Goal: Find specific page/section: Find specific page/section

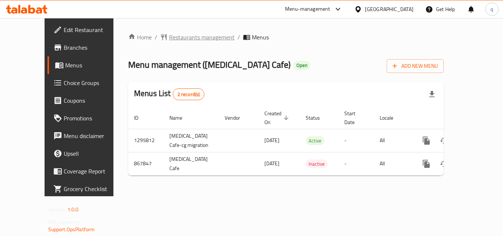
click at [169, 38] on span "Restaurants management" at bounding box center [202, 37] width 66 height 9
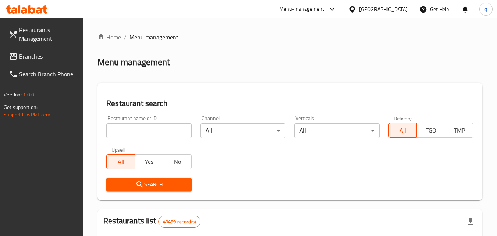
click at [165, 124] on input "search" at bounding box center [148, 130] width 85 height 15
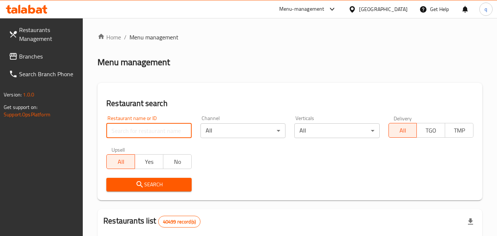
paste input "656247"
type input "656247"
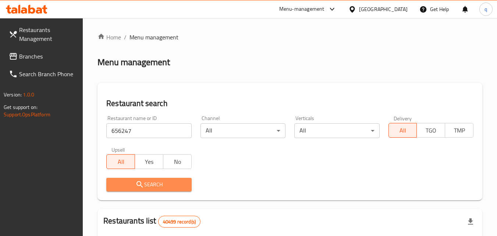
click at [148, 184] on span "Search" at bounding box center [148, 184] width 73 height 9
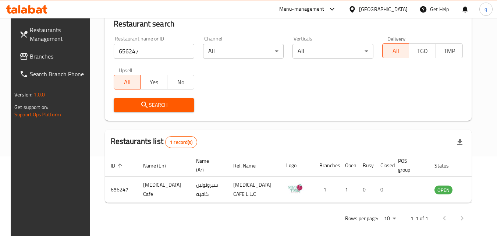
scroll to position [86, 0]
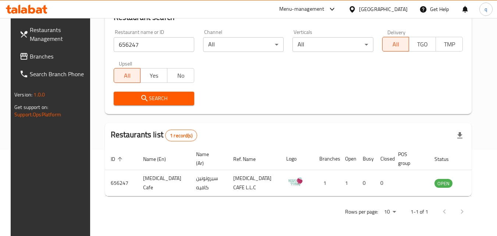
click at [39, 57] on span "Branches" at bounding box center [59, 56] width 58 height 9
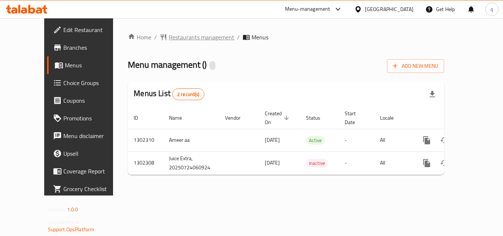
click at [169, 37] on span "Restaurants management" at bounding box center [202, 37] width 66 height 9
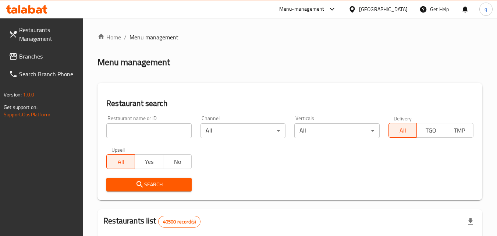
click at [153, 127] on input "search" at bounding box center [148, 130] width 85 height 15
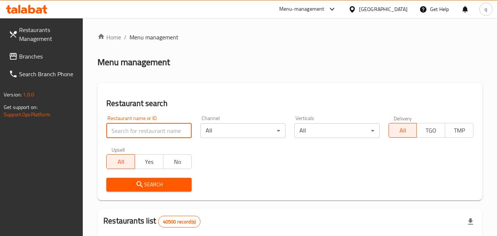
click at [151, 130] on input "search" at bounding box center [148, 130] width 85 height 15
paste input "702378"
type input "702378"
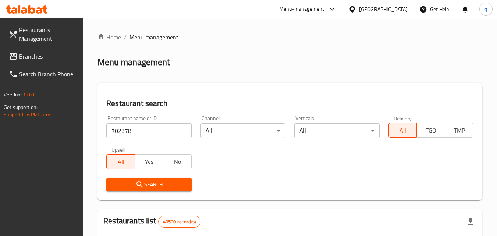
click at [172, 187] on span "Search" at bounding box center [148, 184] width 73 height 9
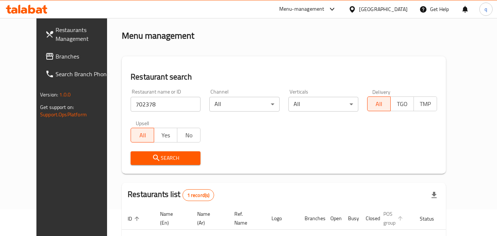
scroll to position [74, 0]
